Goal: Book appointment/travel/reservation

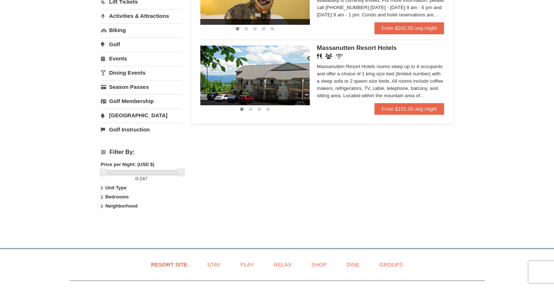
scroll to position [201, 0]
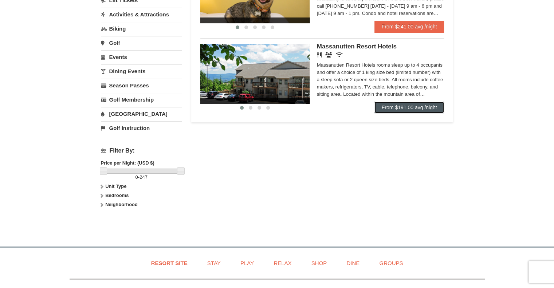
click at [407, 107] on link "From $191.00 avg /night" at bounding box center [409, 108] width 70 height 12
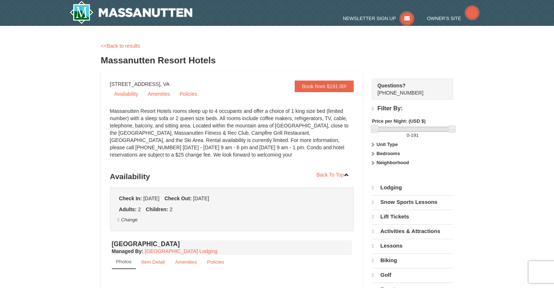
select select "9"
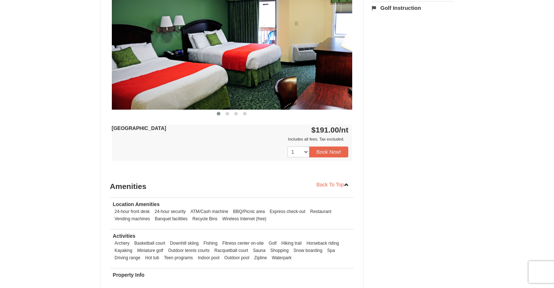
scroll to position [337, 0]
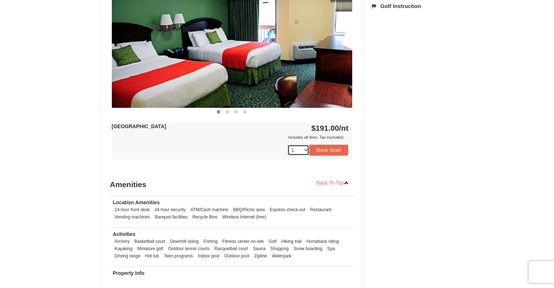
click at [304, 148] on select "1 2 3 4 5 6 7 8 9 10 11 12 13 14 15 16 17 18" at bounding box center [298, 149] width 22 height 11
select select "2"
click at [287, 144] on select "1 2 3 4 5 6 7 8 9 10 11 12 13 14 15 16 17 18" at bounding box center [298, 149] width 22 height 11
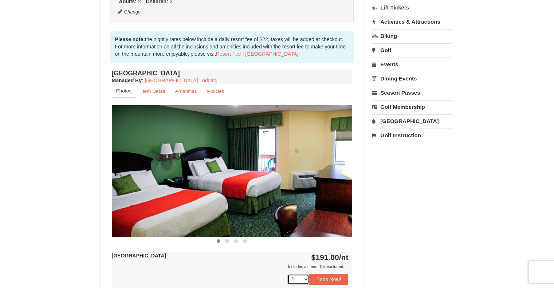
scroll to position [210, 0]
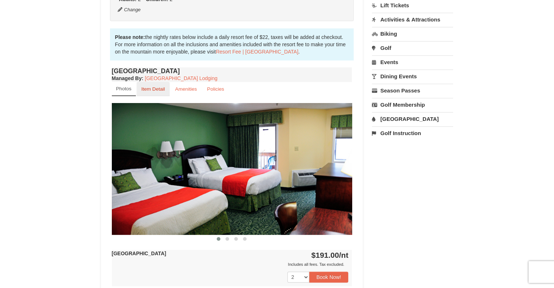
click at [160, 87] on small "Item Detail" at bounding box center [153, 88] width 24 height 5
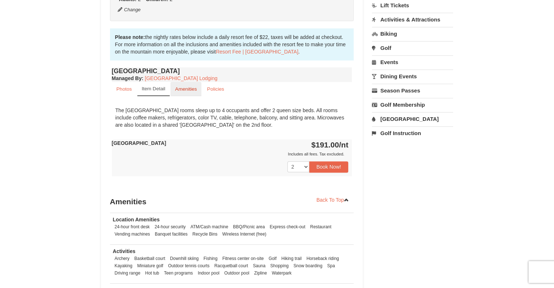
click at [185, 91] on small "Amenities" at bounding box center [186, 88] width 22 height 5
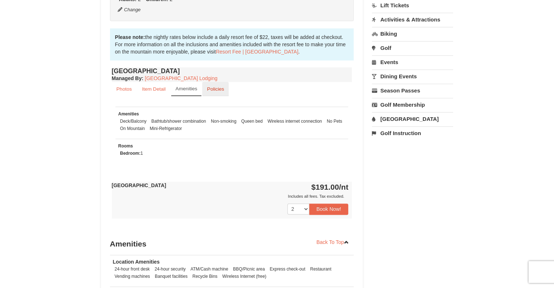
click at [223, 91] on small "Policies" at bounding box center [215, 88] width 17 height 5
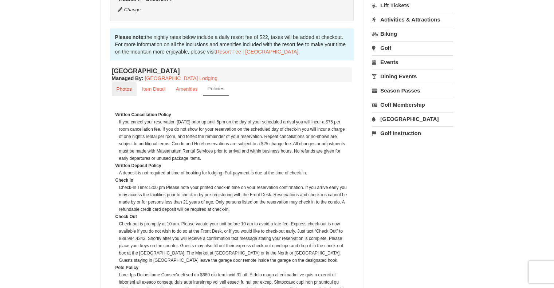
click at [131, 91] on small "Photos" at bounding box center [123, 88] width 15 height 5
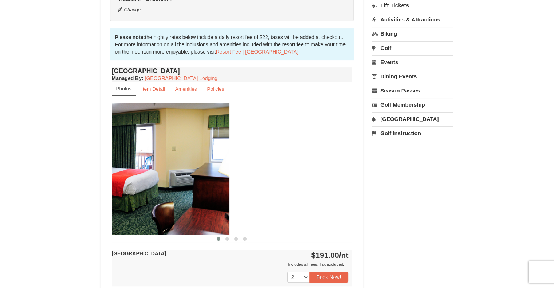
drag, startPoint x: 325, startPoint y: 176, endPoint x: 154, endPoint y: 196, distance: 171.5
click at [154, 196] on div at bounding box center [470, 168] width 1922 height 131
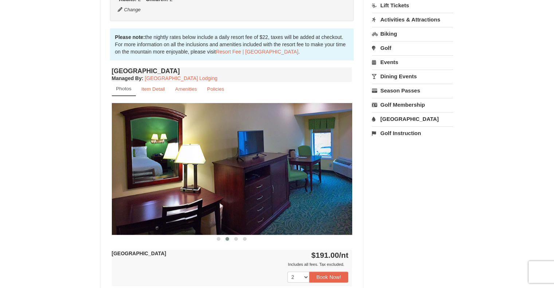
drag, startPoint x: 308, startPoint y: 186, endPoint x: 176, endPoint y: 186, distance: 131.8
click at [176, 186] on img at bounding box center [232, 168] width 240 height 131
drag, startPoint x: 368, startPoint y: 142, endPoint x: 347, endPoint y: 145, distance: 21.7
click at [347, 145] on div "Book from $191.00! 1822 Resort Drive, Massanutten, VA Availability Amenities Po…" at bounding box center [277, 150] width 352 height 578
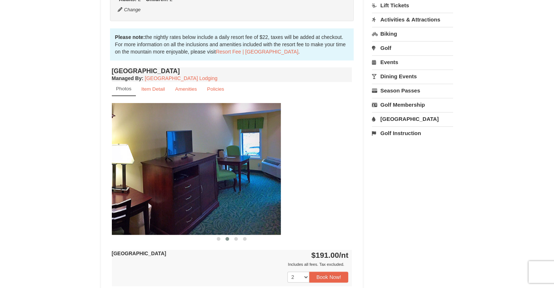
drag, startPoint x: 304, startPoint y: 162, endPoint x: 192, endPoint y: 170, distance: 112.4
click at [192, 170] on img at bounding box center [160, 168] width 240 height 131
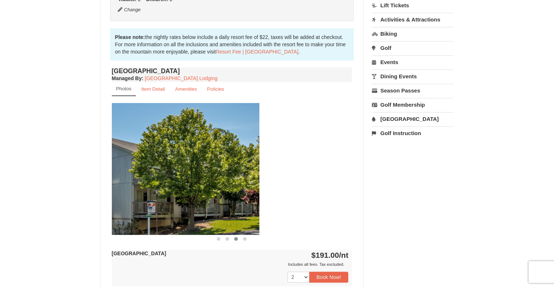
drag, startPoint x: 288, startPoint y: 167, endPoint x: 170, endPoint y: 171, distance: 118.0
click at [178, 171] on img at bounding box center [139, 168] width 240 height 131
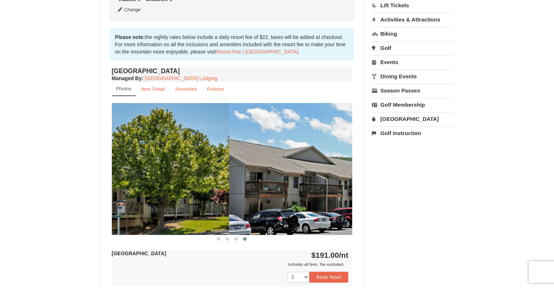
drag, startPoint x: 175, startPoint y: 171, endPoint x: 380, endPoint y: 164, distance: 204.7
click at [407, 165] on div "Book from $191.00! 1822 Resort Drive, Massanutten, VA Availability Amenities Po…" at bounding box center [277, 150] width 352 height 578
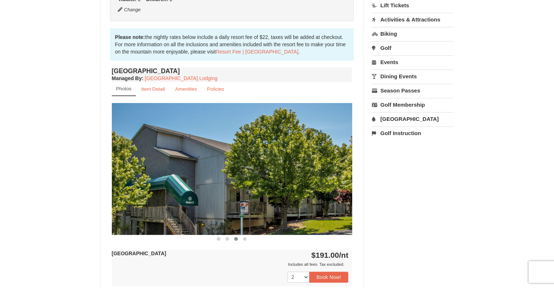
drag, startPoint x: 202, startPoint y: 171, endPoint x: 404, endPoint y: 166, distance: 201.7
click at [403, 166] on div "Book from $191.00! 1822 Resort Drive, Massanutten, VA Availability Amenities Po…" at bounding box center [277, 150] width 352 height 578
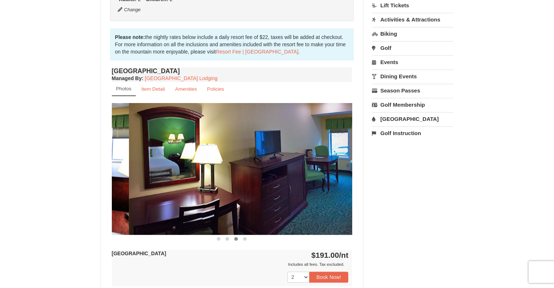
drag, startPoint x: 151, startPoint y: 193, endPoint x: 387, endPoint y: 168, distance: 236.4
click at [396, 169] on div "Book from $191.00! 1822 Resort Drive, Massanutten, VA Availability Amenities Po…" at bounding box center [277, 150] width 352 height 578
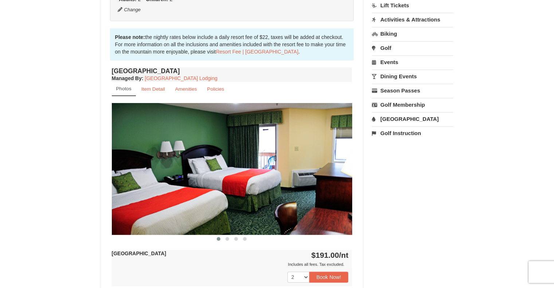
drag, startPoint x: 314, startPoint y: 176, endPoint x: 171, endPoint y: 184, distance: 143.6
click at [183, 184] on img at bounding box center [232, 168] width 240 height 131
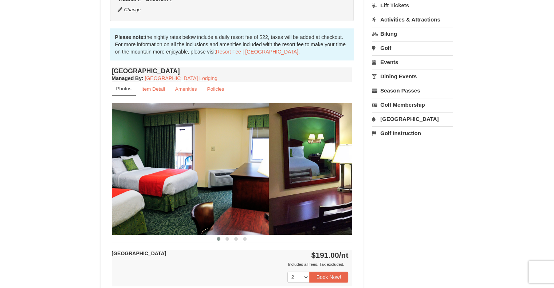
drag, startPoint x: 319, startPoint y: 186, endPoint x: 224, endPoint y: 184, distance: 95.0
click at [225, 184] on img at bounding box center [148, 168] width 240 height 131
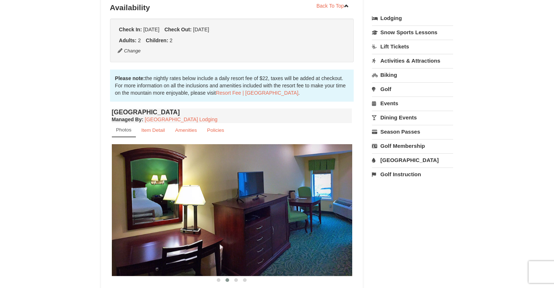
scroll to position [167, 0]
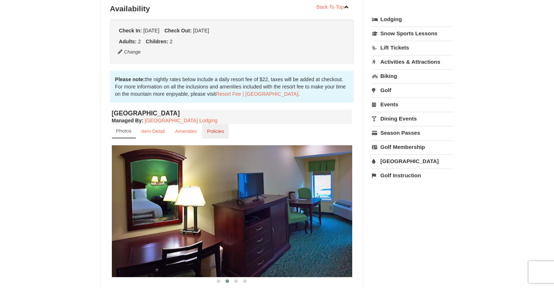
click at [217, 133] on small "Policies" at bounding box center [215, 130] width 17 height 5
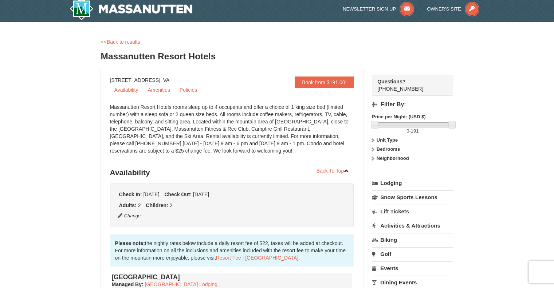
scroll to position [8, 0]
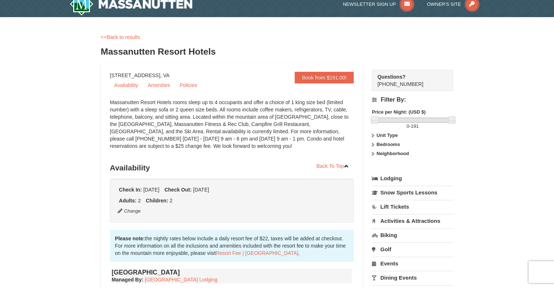
click at [390, 176] on link "Lodging" at bounding box center [412, 178] width 81 height 13
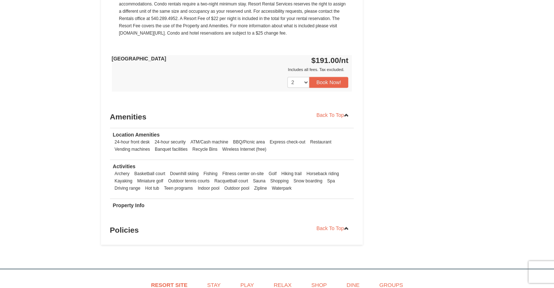
scroll to position [620, 0]
click at [327, 78] on button "Book Now!" at bounding box center [328, 81] width 39 height 11
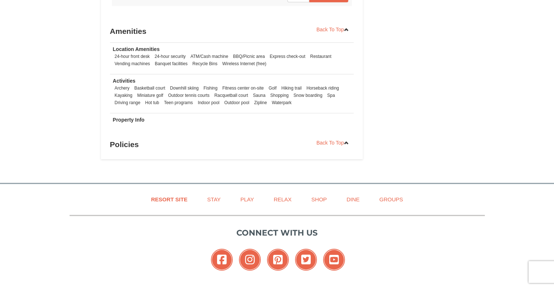
scroll to position [692, 0]
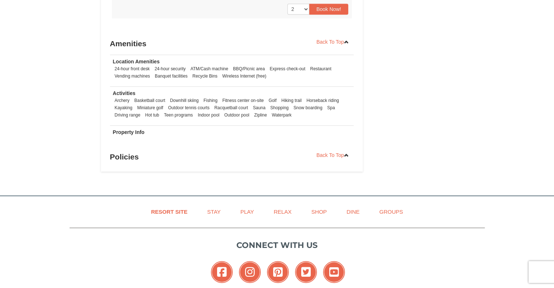
click at [328, 12] on button "Book Now!" at bounding box center [328, 9] width 39 height 11
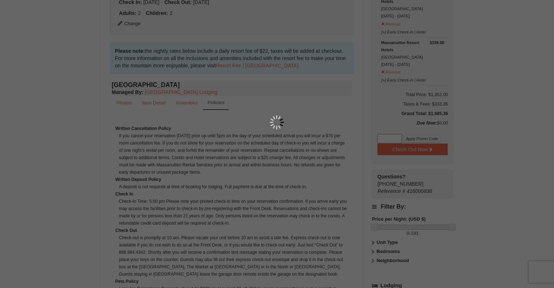
scroll to position [71, 0]
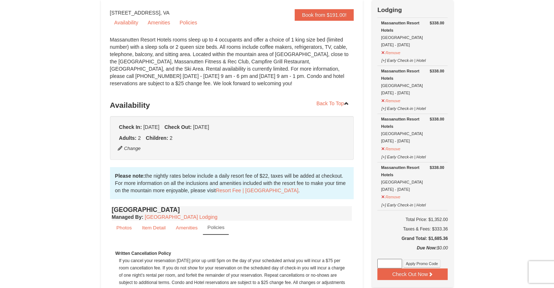
click at [403, 98] on div "Remove" at bounding box center [412, 100] width 63 height 8
click at [384, 147] on button "Remove" at bounding box center [391, 147] width 20 height 9
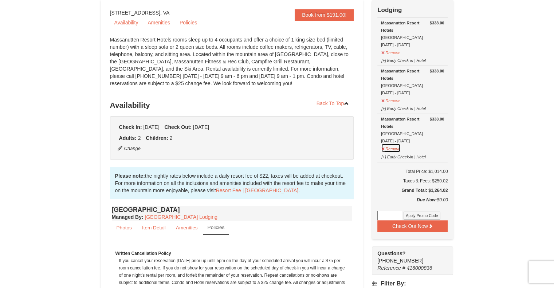
click at [384, 147] on button "Remove" at bounding box center [391, 147] width 20 height 9
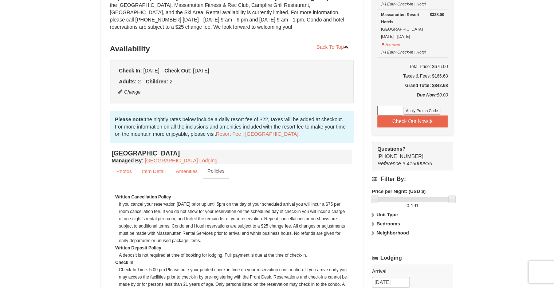
scroll to position [0, 0]
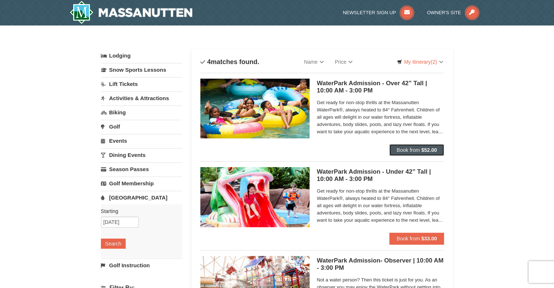
click at [414, 147] on span "Book from" at bounding box center [407, 150] width 23 height 6
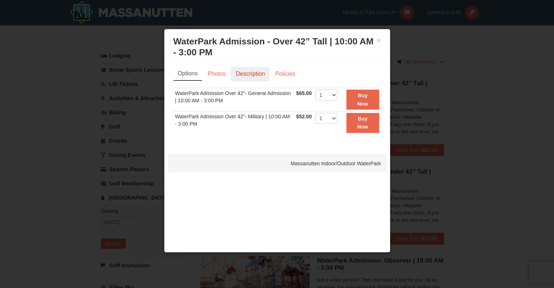
click at [259, 74] on link "Description" at bounding box center [250, 74] width 39 height 14
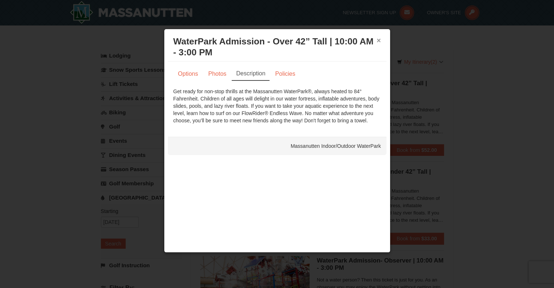
click at [379, 42] on button "×" at bounding box center [378, 40] width 4 height 7
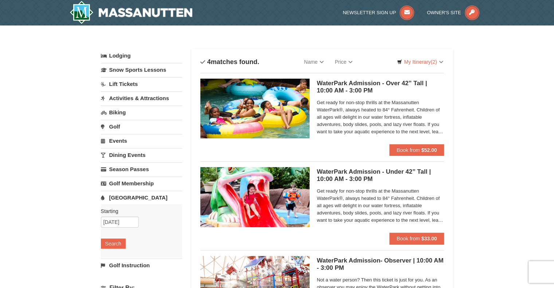
click at [160, 96] on link "Activities & Attractions" at bounding box center [141, 97] width 81 height 13
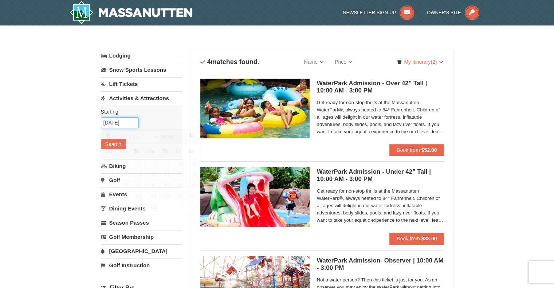
click at [115, 122] on input "[DATE]" at bounding box center [120, 122] width 38 height 11
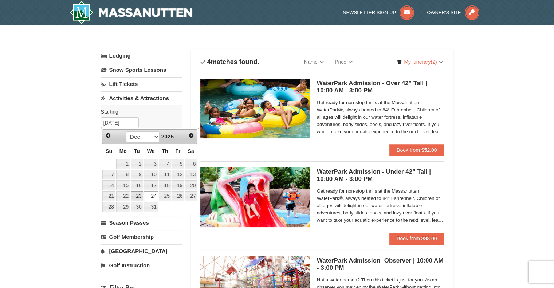
drag, startPoint x: 138, startPoint y: 191, endPoint x: 134, endPoint y: 190, distance: 4.9
click at [138, 191] on link "23" at bounding box center [137, 196] width 12 height 10
type input "[DATE]"
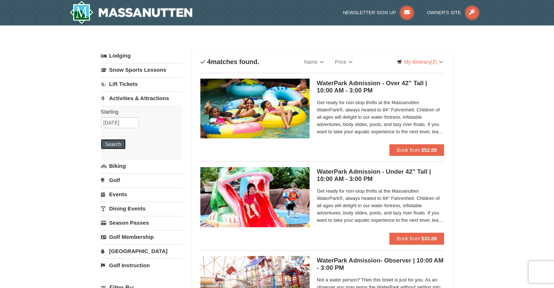
click at [116, 144] on button "Search" at bounding box center [113, 144] width 25 height 10
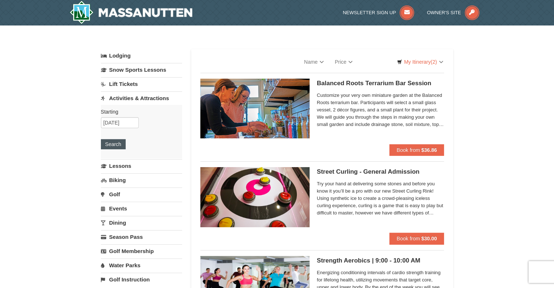
select select "9"
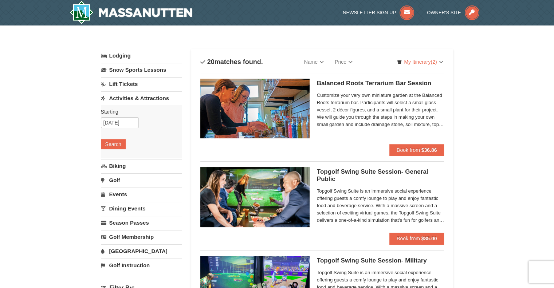
scroll to position [1112, 0]
